Goal: Communication & Community: Ask a question

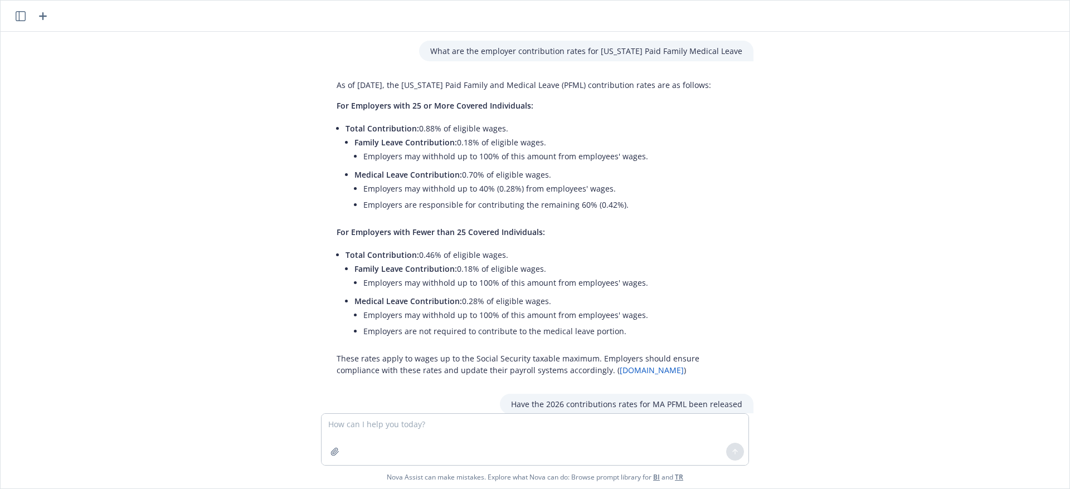
scroll to position [117, 0]
